Goal: Task Accomplishment & Management: Complete application form

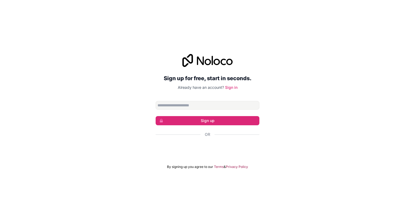
click at [205, 106] on input "Email address" at bounding box center [208, 105] width 104 height 9
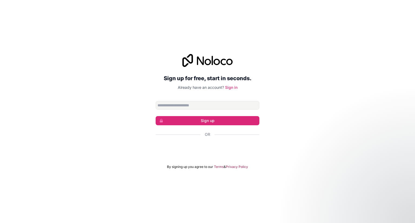
type input "**********"
click at [216, 119] on button "Sign up" at bounding box center [208, 120] width 104 height 9
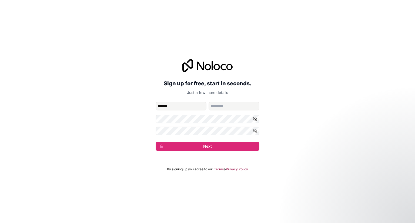
type input "*******"
type input "**********"
click at [228, 144] on button "Next" at bounding box center [208, 146] width 104 height 9
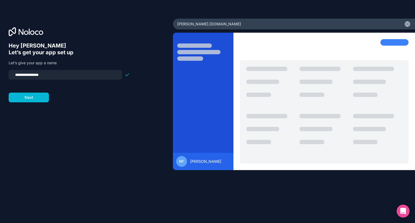
click at [47, 75] on input "**********" at bounding box center [65, 75] width 107 height 8
type input "*********"
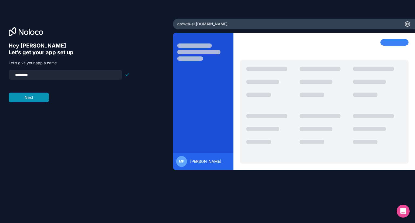
click at [35, 100] on button "Next" at bounding box center [29, 98] width 40 height 10
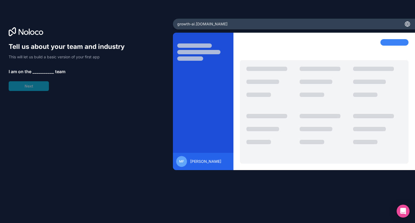
click at [39, 70] on span "__________" at bounding box center [43, 71] width 22 height 6
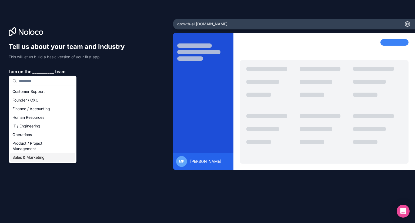
click at [37, 158] on div "Sales & Marketing" at bounding box center [42, 157] width 65 height 9
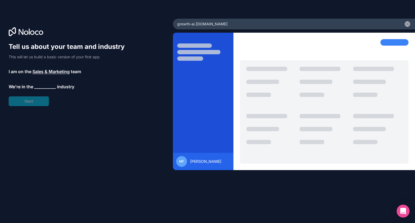
click at [42, 87] on span "__________" at bounding box center [45, 87] width 22 height 6
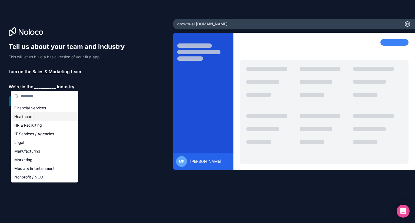
scroll to position [34, 0]
click at [33, 157] on div "Marketing" at bounding box center [44, 159] width 65 height 9
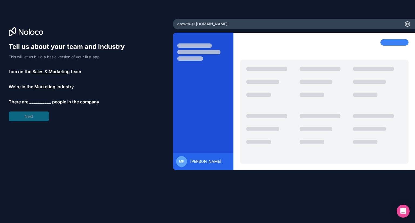
click at [40, 101] on span "__________" at bounding box center [40, 102] width 22 height 6
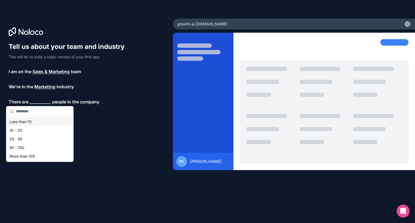
click at [34, 123] on div "Less than 10" at bounding box center [39, 122] width 65 height 9
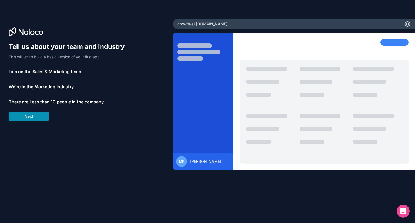
click at [38, 119] on button "Next" at bounding box center [29, 117] width 40 height 10
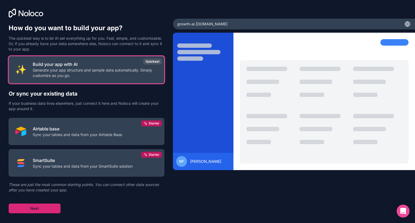
click at [40, 209] on button "Next" at bounding box center [35, 209] width 52 height 10
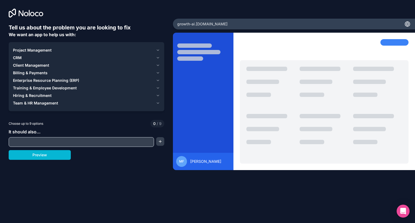
click at [158, 66] on icon "button" at bounding box center [158, 65] width 2 height 1
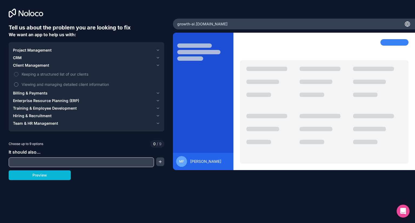
click at [16, 84] on button "Viewing and managing detailed client information" at bounding box center [16, 84] width 4 height 4
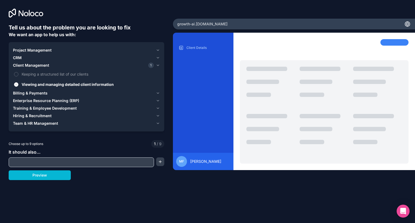
click at [156, 50] on icon "button" at bounding box center [158, 50] width 4 height 4
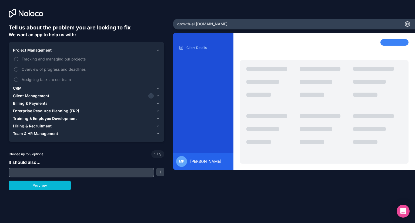
click at [15, 58] on button "Tracking and managing our projects" at bounding box center [16, 59] width 4 height 4
click at [15, 79] on button "Assigning tasks to our team" at bounding box center [16, 80] width 4 height 4
click at [158, 90] on icon "button" at bounding box center [158, 88] width 4 height 4
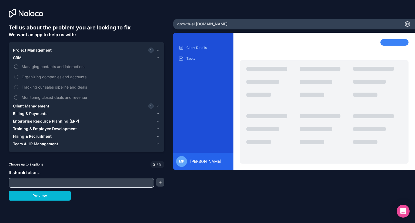
click at [16, 68] on button "Managing contacts and interactions" at bounding box center [16, 67] width 4 height 4
click at [15, 76] on button "Organizing companies and accounts" at bounding box center [16, 77] width 4 height 4
click at [15, 88] on button "Tracking our sales pipeline and deals" at bounding box center [16, 87] width 4 height 4
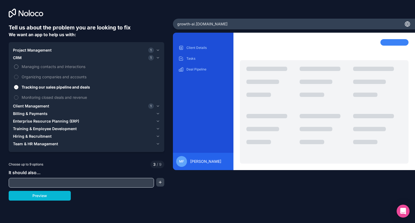
click at [17, 68] on button "Managing contacts and interactions" at bounding box center [16, 67] width 4 height 4
click at [158, 113] on icon "button" at bounding box center [158, 114] width 4 height 4
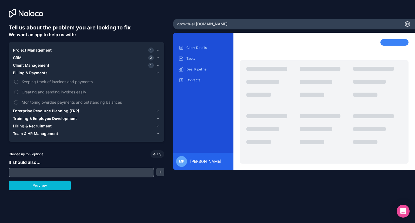
click at [17, 81] on button "Keeping track of invoices and payments" at bounding box center [16, 82] width 4 height 4
click at [158, 111] on icon "button" at bounding box center [158, 111] width 4 height 4
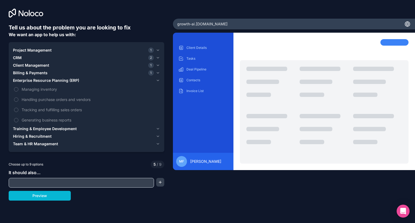
click at [158, 129] on icon "button" at bounding box center [158, 129] width 4 height 4
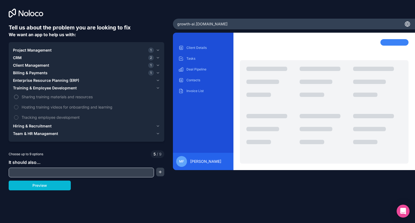
click at [19, 97] on label "Sharing training materials and resources" at bounding box center [86, 97] width 147 height 10
click at [18, 97] on button "Sharing training materials and resources" at bounding box center [16, 97] width 4 height 4
click at [20, 108] on label "Hosting training videos for onboarding and learning" at bounding box center [86, 107] width 147 height 10
click at [18, 108] on button "Hosting training videos for onboarding and learning" at bounding box center [16, 107] width 4 height 4
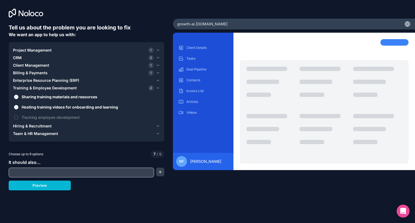
click at [158, 127] on icon "button" at bounding box center [158, 126] width 2 height 1
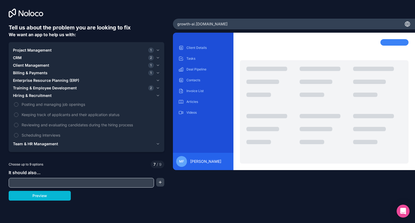
click at [158, 143] on icon "button" at bounding box center [158, 144] width 4 height 4
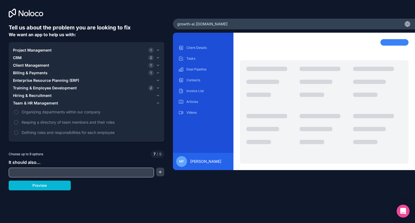
click at [73, 174] on input "text" at bounding box center [81, 173] width 143 height 8
type input "*********"
click at [163, 173] on button "button" at bounding box center [160, 172] width 8 height 9
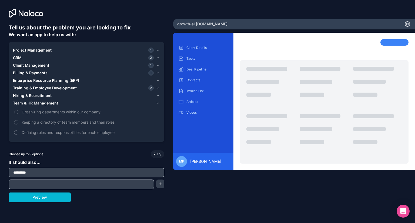
click at [120, 183] on input "text" at bounding box center [81, 185] width 143 height 8
type input "****"
click at [162, 186] on button "button" at bounding box center [160, 184] width 8 height 9
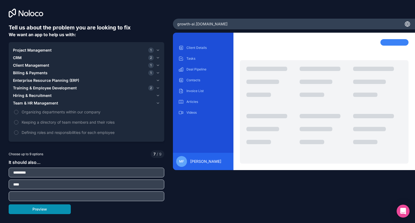
click at [55, 211] on button "Preview" at bounding box center [40, 210] width 62 height 10
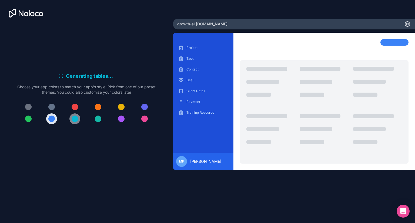
click at [74, 119] on div at bounding box center [75, 119] width 6 height 6
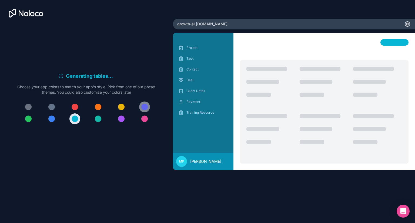
click at [145, 107] on div at bounding box center [144, 107] width 6 height 6
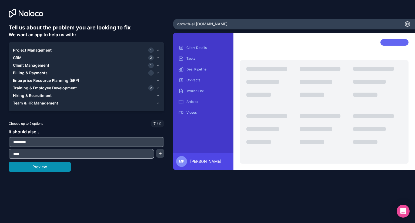
click at [57, 165] on button "Preview" at bounding box center [40, 167] width 62 height 10
